Goal: Check status: Check status

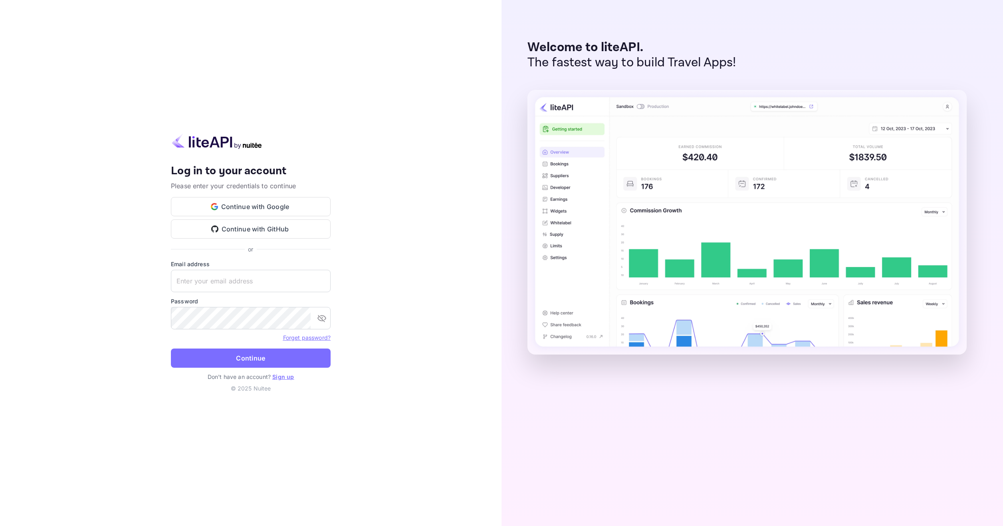
type input "[EMAIL_ADDRESS][DOMAIN_NAME]"
click at [241, 355] on button "Continue" at bounding box center [251, 357] width 160 height 19
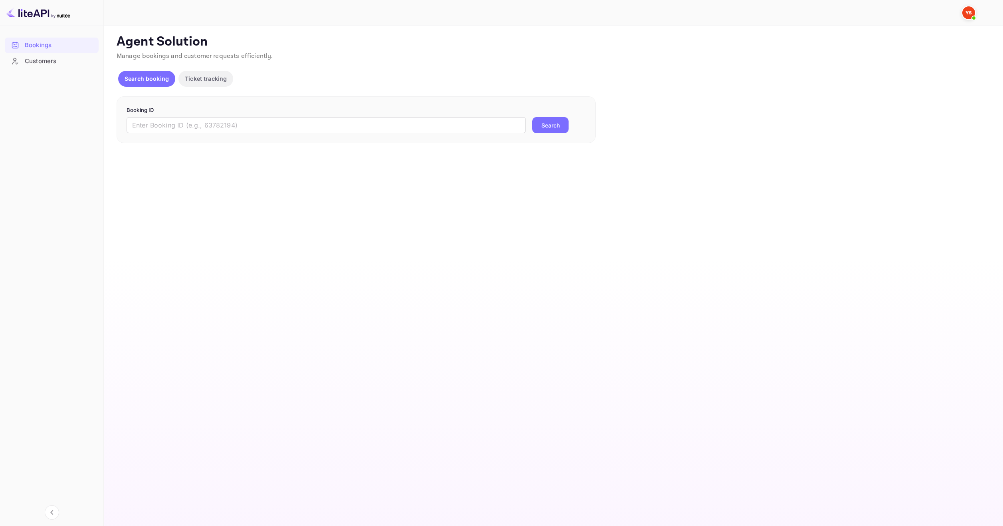
click at [462, 114] on p "Booking ID" at bounding box center [356, 110] width 459 height 8
click at [459, 119] on input "text" at bounding box center [326, 125] width 399 height 16
paste input "9932144"
type input "9932144"
click at [549, 125] on button "Search" at bounding box center [550, 125] width 36 height 16
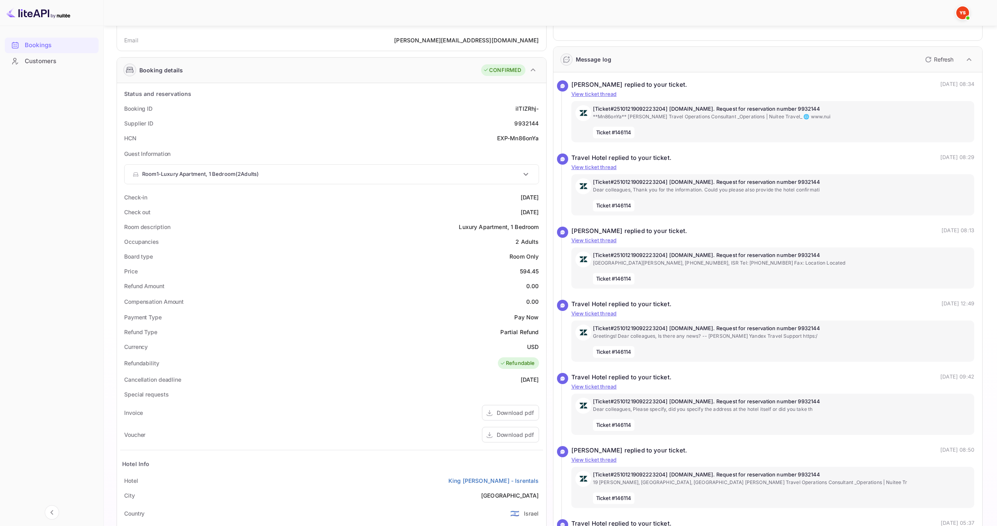
scroll to position [160, 0]
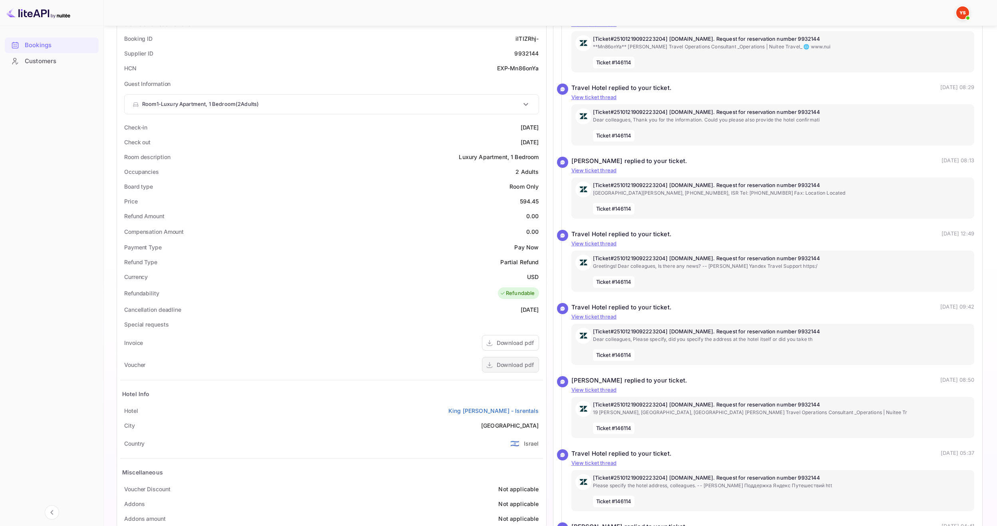
click at [525, 367] on div "Download pdf" at bounding box center [515, 364] width 37 height 8
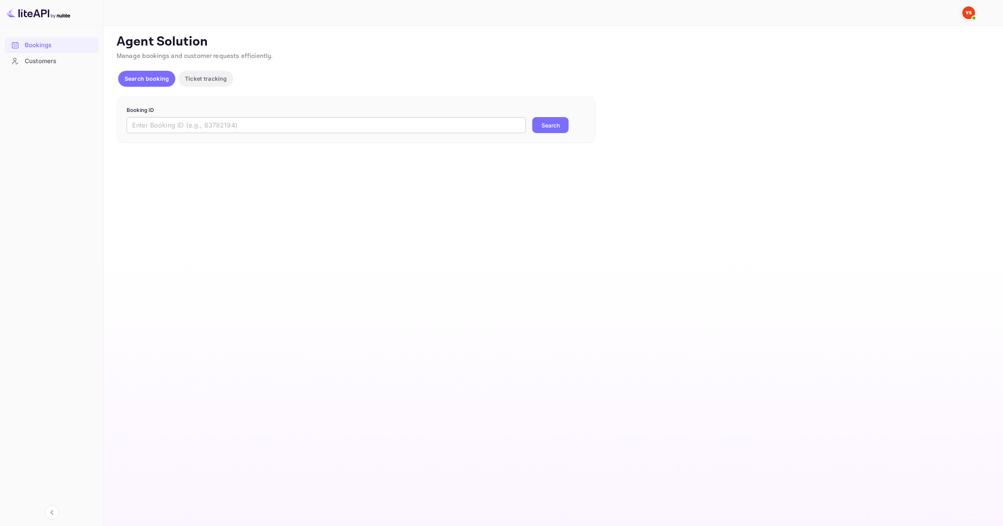
click at [428, 118] on input "text" at bounding box center [326, 125] width 399 height 16
click at [426, 121] on input "text" at bounding box center [326, 125] width 399 height 16
paste input "9919053"
type input "9919053"
click at [563, 127] on button "Search" at bounding box center [550, 125] width 36 height 16
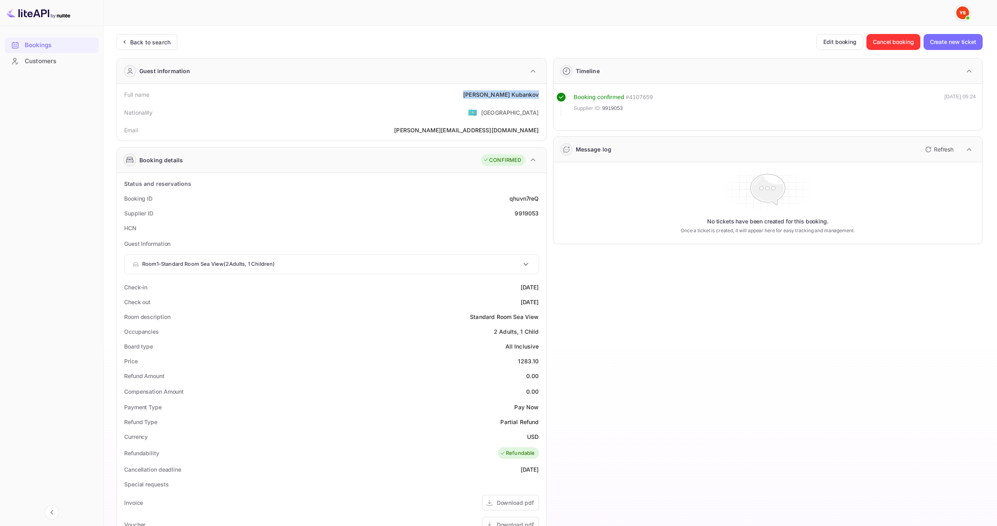
drag, startPoint x: 472, startPoint y: 93, endPoint x: 538, endPoint y: 97, distance: 66.0
click at [538, 97] on div "Full name Aleksander Kubankov" at bounding box center [331, 94] width 423 height 15
copy div "Aleksander Kubankov"
drag, startPoint x: 524, startPoint y: 361, endPoint x: 541, endPoint y: 359, distance: 17.2
click at [541, 359] on div "Price 1283.10" at bounding box center [331, 360] width 423 height 15
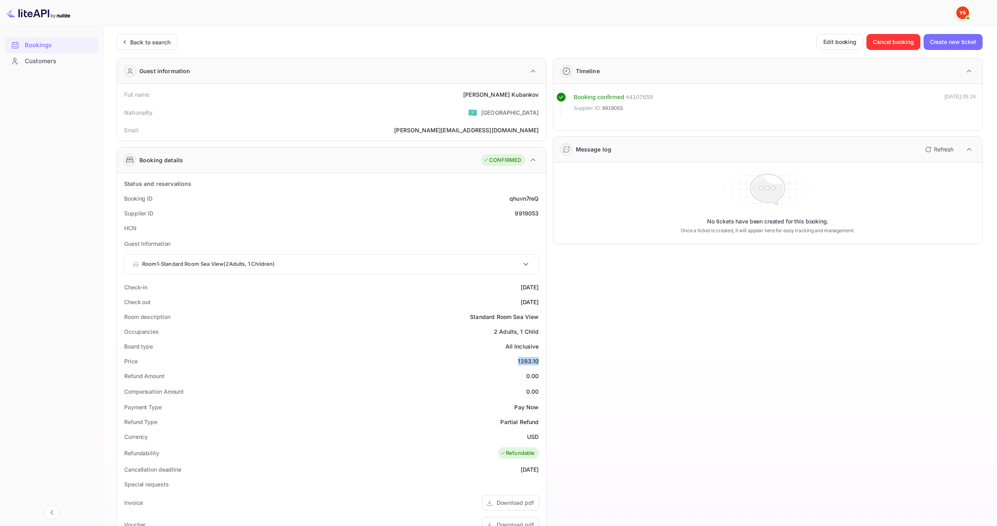
copy div "1283.10"
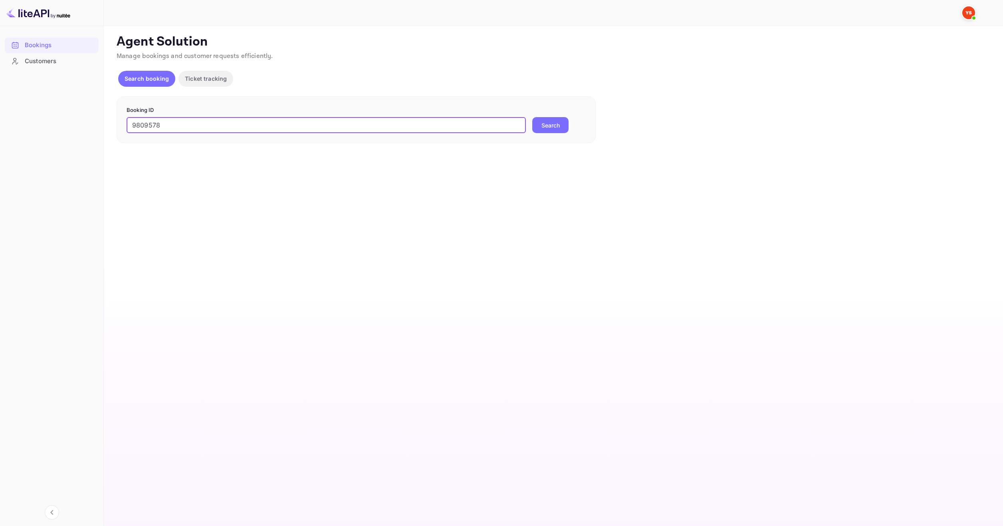
type input "9809578"
click at [571, 129] on div "9809578 ​ Search" at bounding box center [356, 125] width 459 height 16
click at [566, 128] on button "Search" at bounding box center [550, 125] width 36 height 16
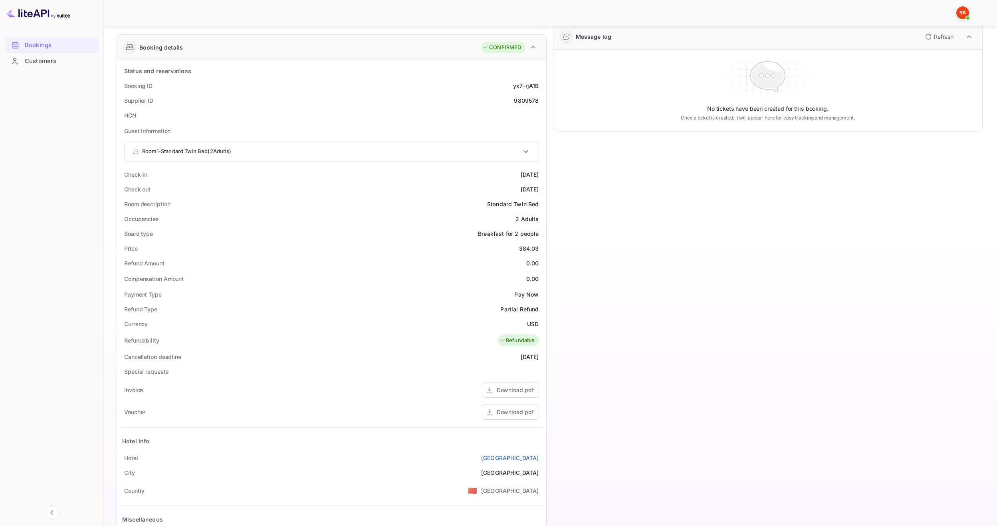
scroll to position [178, 0]
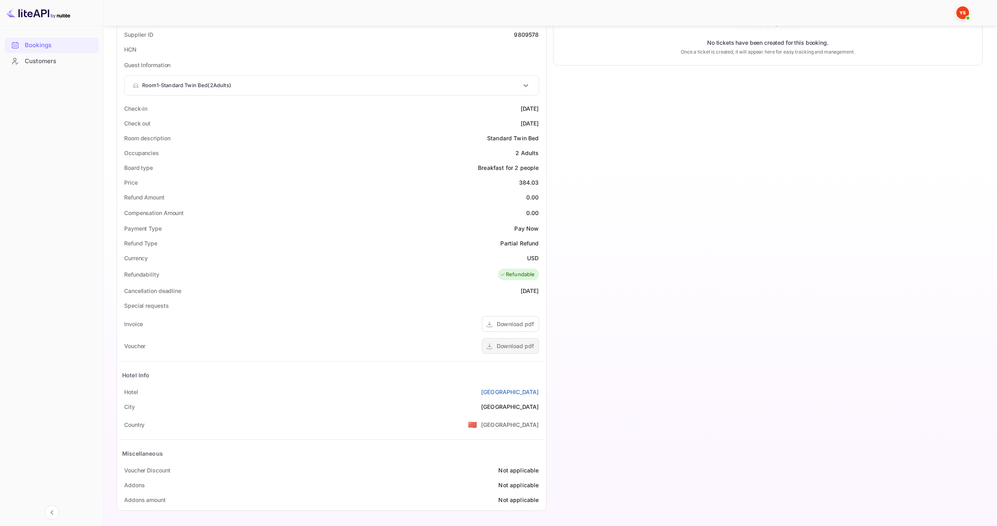
click at [520, 342] on div "Download pdf" at bounding box center [515, 345] width 37 height 8
